Goal: Task Accomplishment & Management: Manage account settings

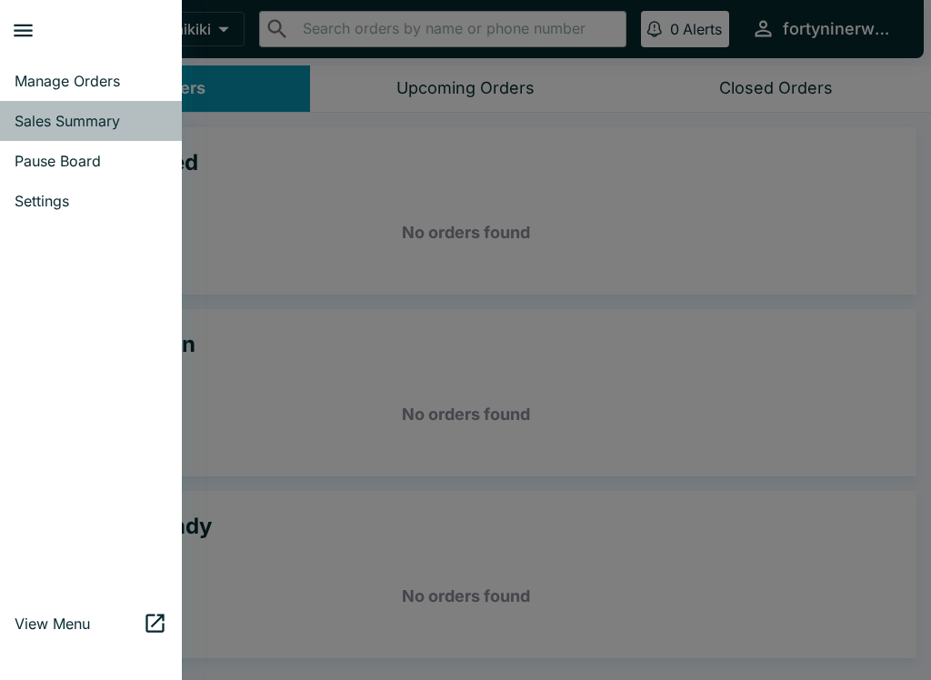
click at [54, 119] on span "Sales Summary" at bounding box center [91, 121] width 153 height 18
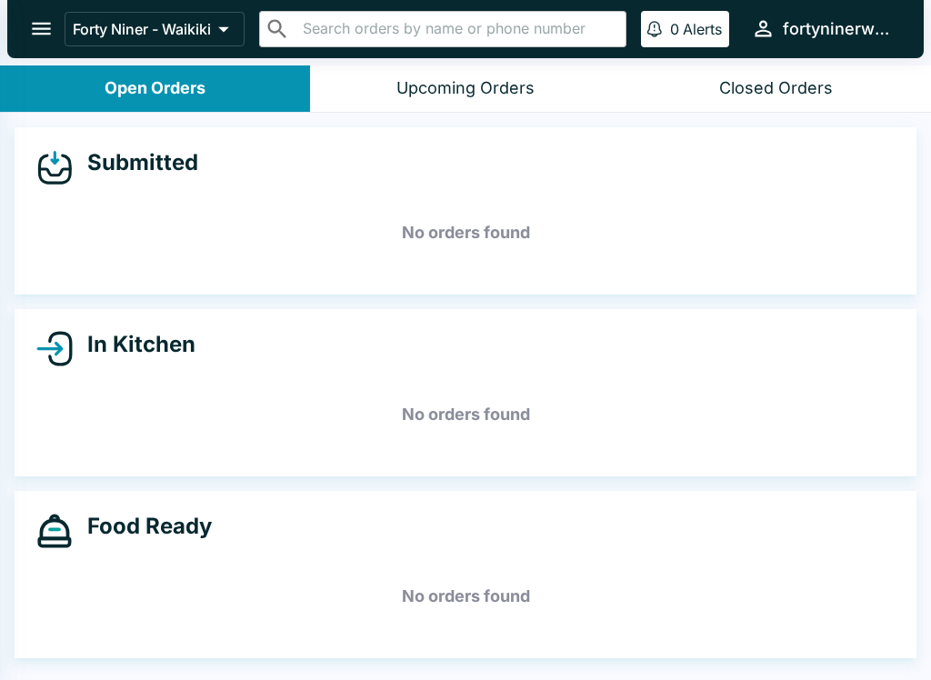
select select "03:00"
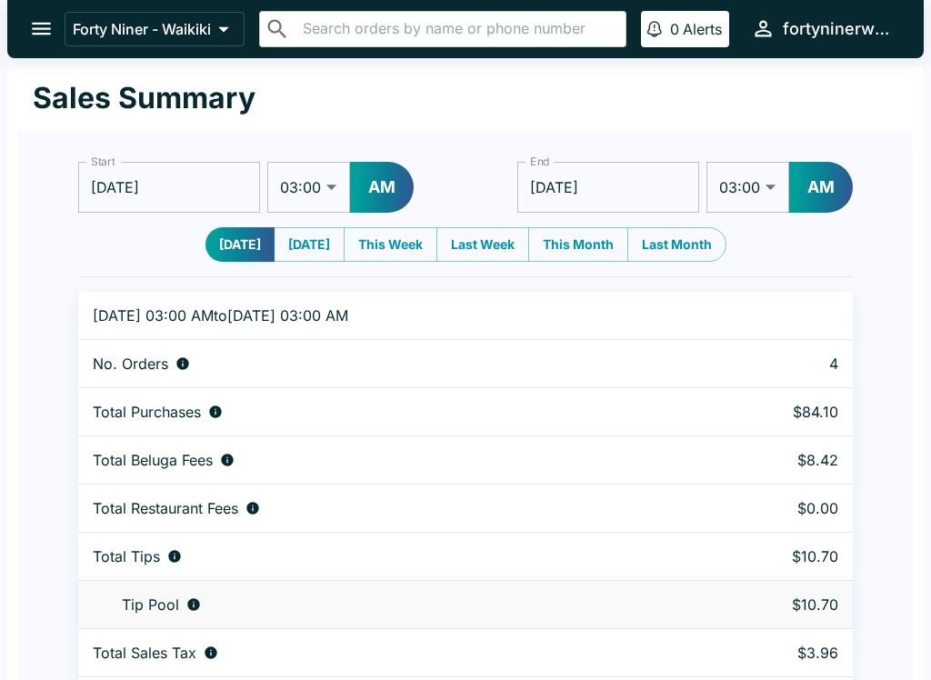
click at [55, 28] on button "open drawer" at bounding box center [41, 28] width 46 height 46
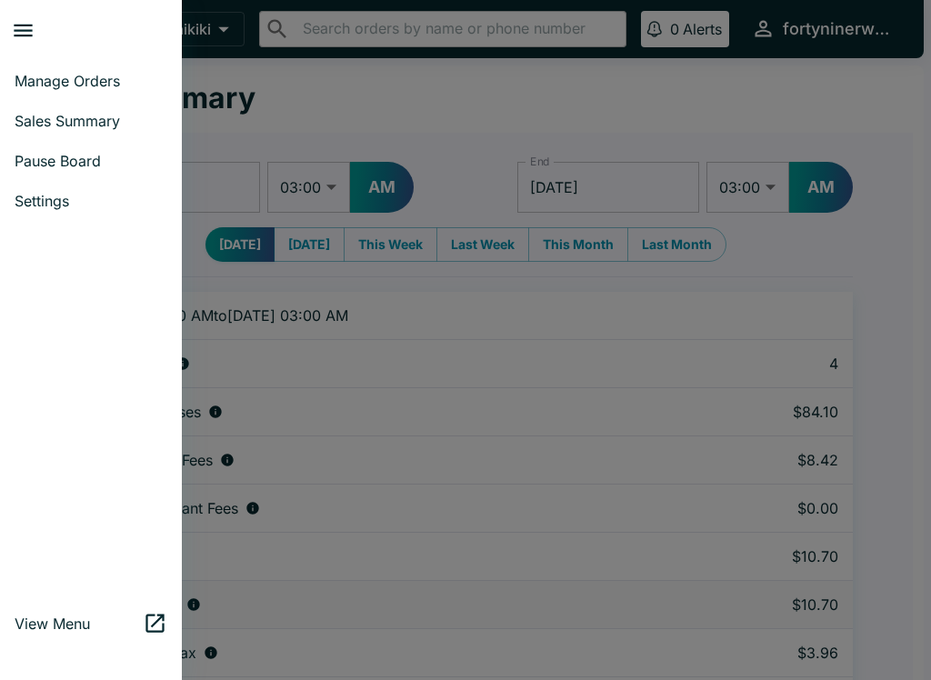
click at [59, 78] on span "Manage Orders" at bounding box center [91, 81] width 153 height 18
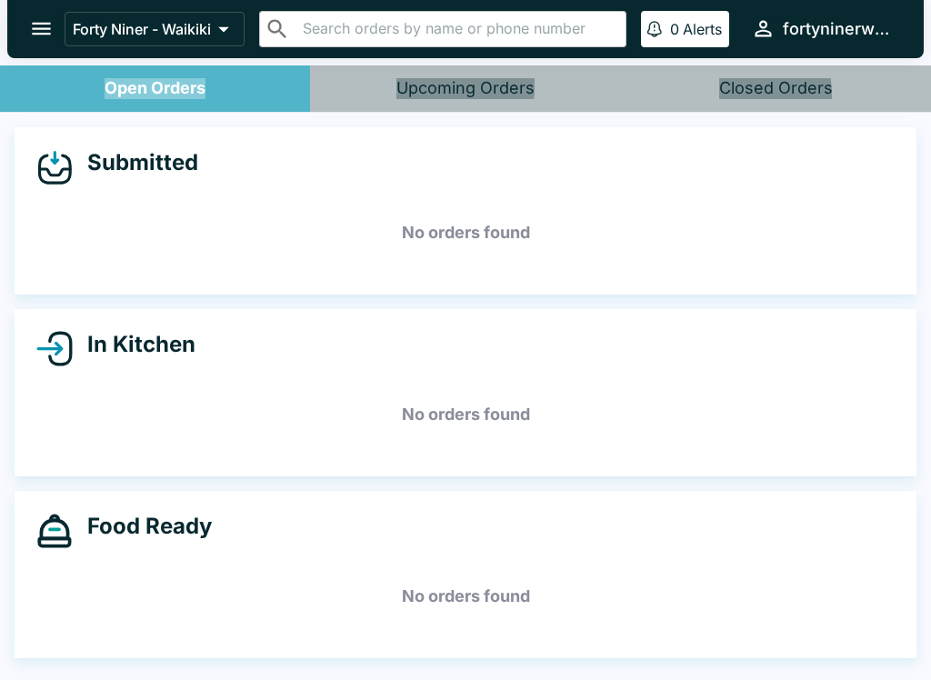
click at [657, 31] on icon "button" at bounding box center [654, 29] width 16 height 16
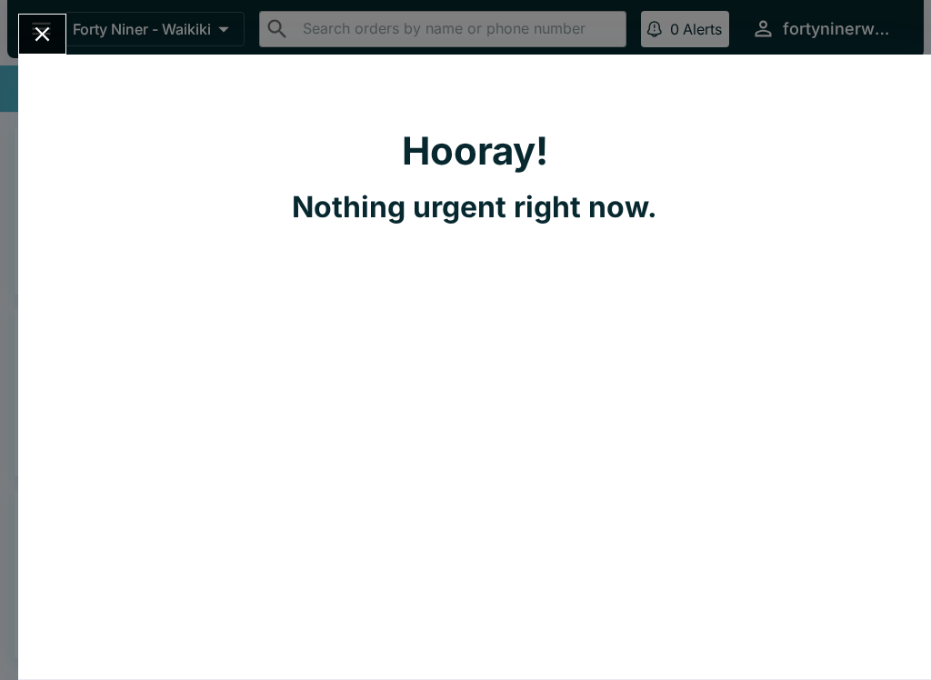
click at [810, 232] on div "Hooray! Nothing urgent right now." at bounding box center [474, 367] width 913 height 625
click at [36, 28] on icon "Close" at bounding box center [42, 34] width 15 height 15
